Goal: Information Seeking & Learning: Check status

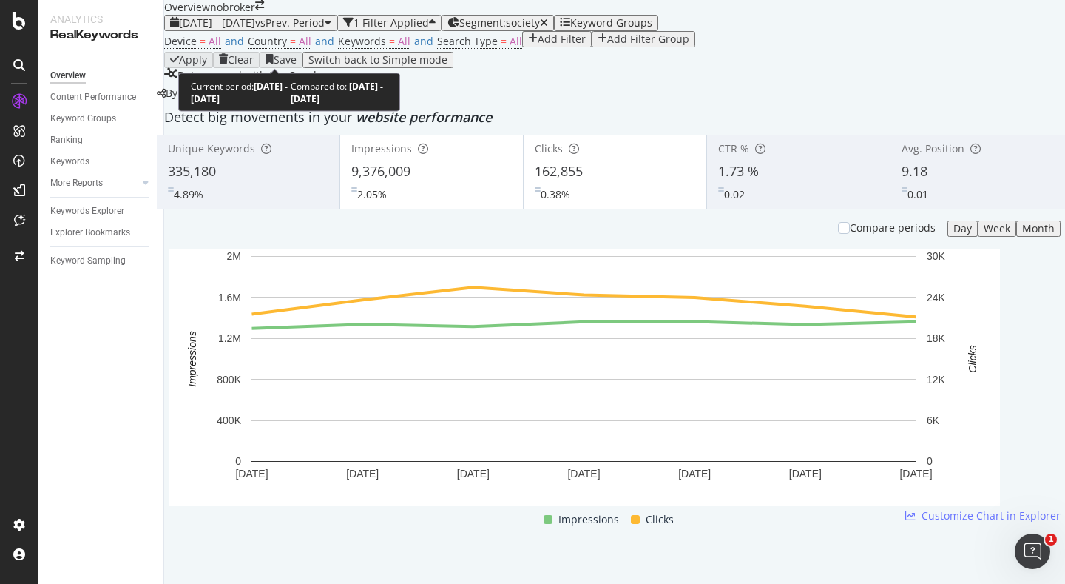
click at [293, 30] on span "vs Prev. Period" at bounding box center [290, 23] width 70 height 14
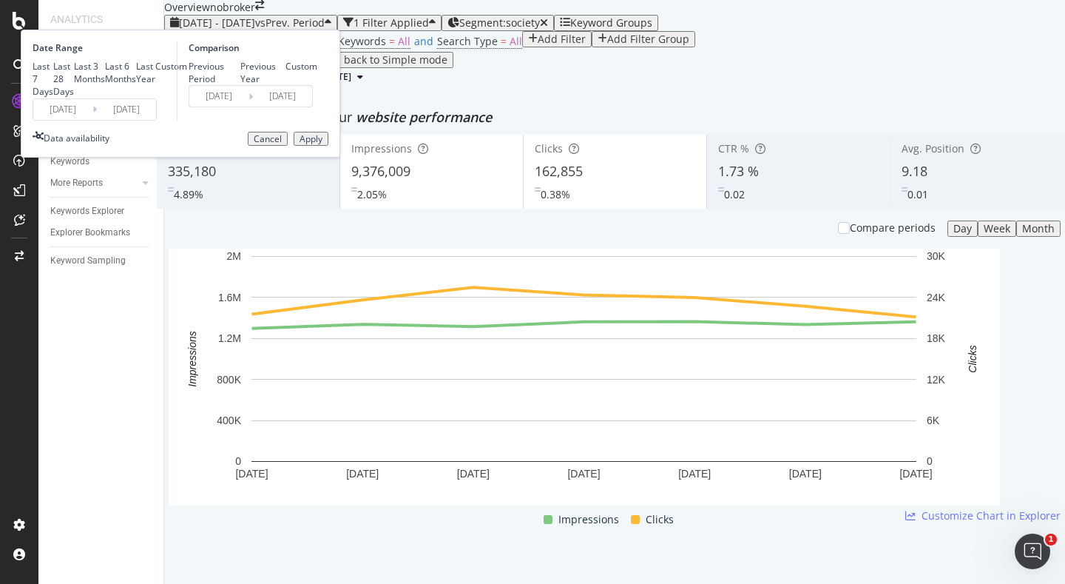
click at [92, 120] on input "2025/08/01" at bounding box center [62, 109] width 59 height 21
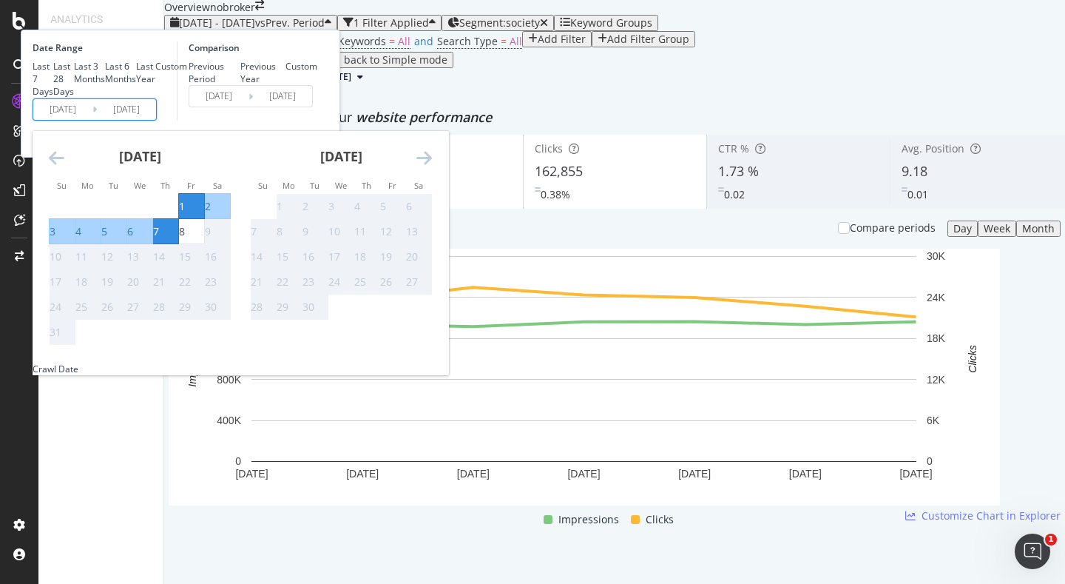
click at [204, 214] on div "1" at bounding box center [191, 206] width 25 height 15
click at [204, 239] on div "8" at bounding box center [191, 231] width 25 height 15
type input "2025/08/08"
type input "2025/07/24"
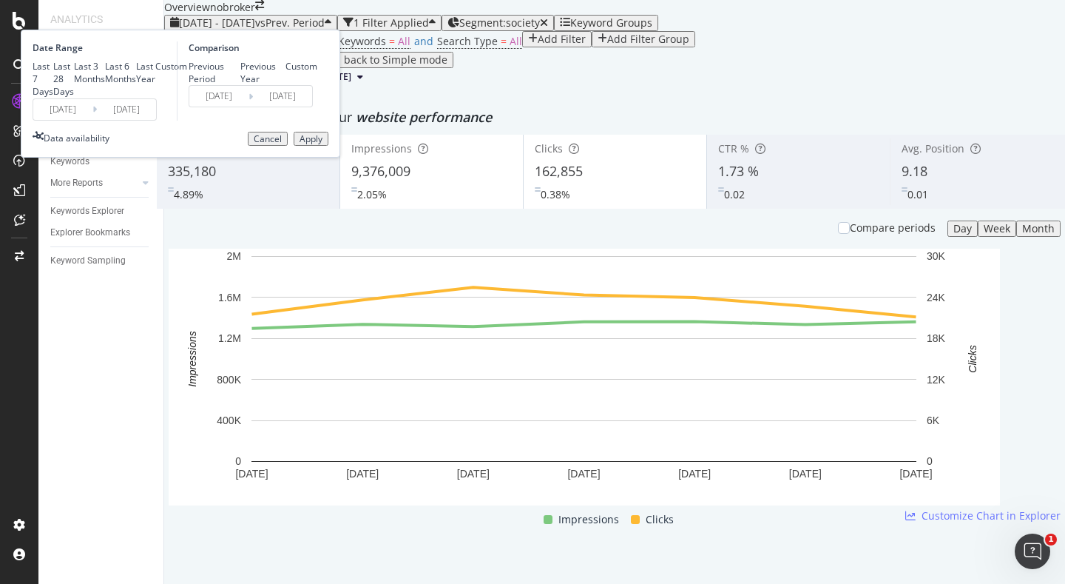
click at [323, 144] on div "Apply" at bounding box center [311, 139] width 23 height 10
